Goal: Find specific page/section: Find specific page/section

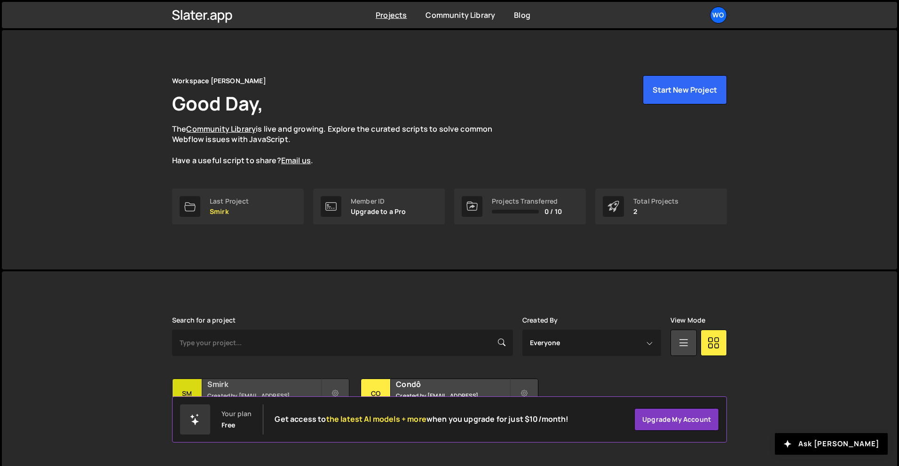
click at [261, 390] on div "Smirk Created by [EMAIL_ADDRESS][DOMAIN_NAME]" at bounding box center [261, 393] width 176 height 29
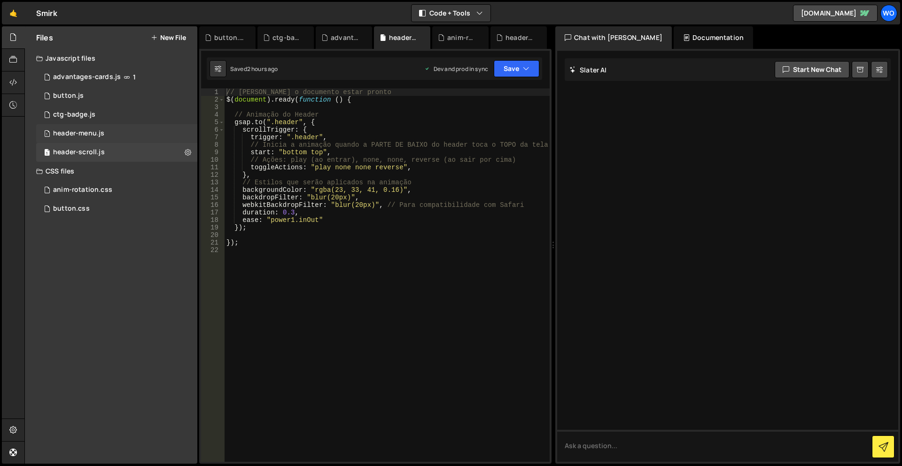
click at [126, 128] on div "1 header-menu.js 0" at bounding box center [116, 133] width 161 height 19
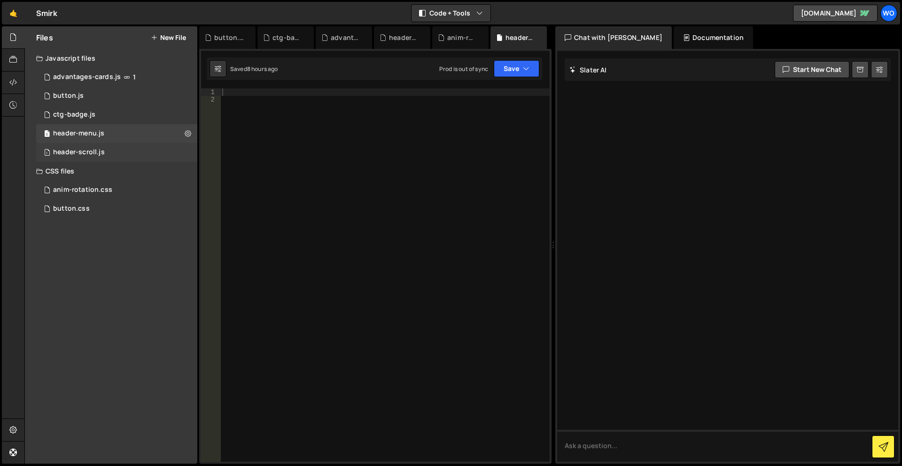
click at [116, 144] on div "1 header-scroll.js 0" at bounding box center [116, 152] width 161 height 19
